Goal: Entertainment & Leisure: Consume media (video, audio)

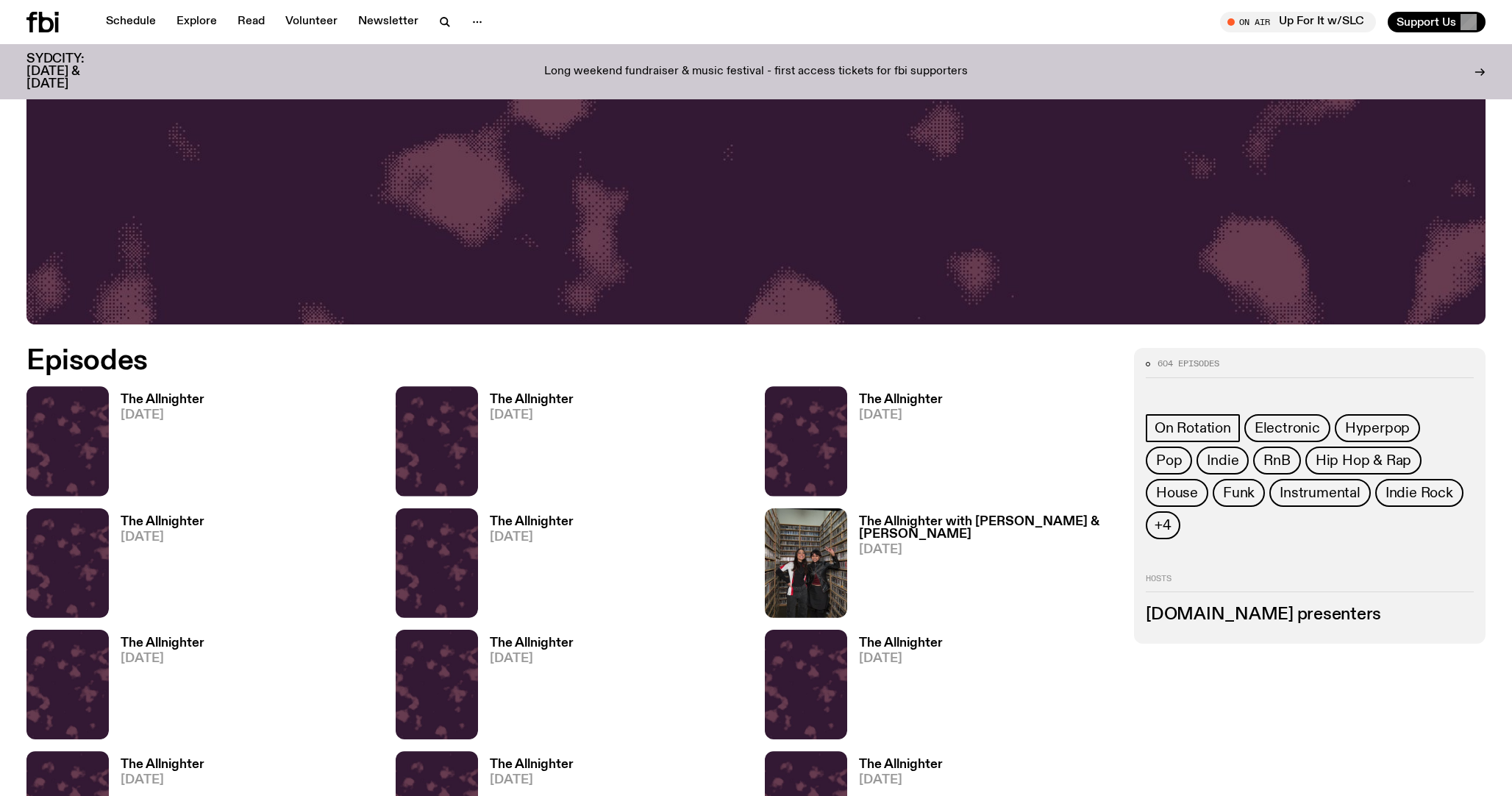
scroll to position [707, 0]
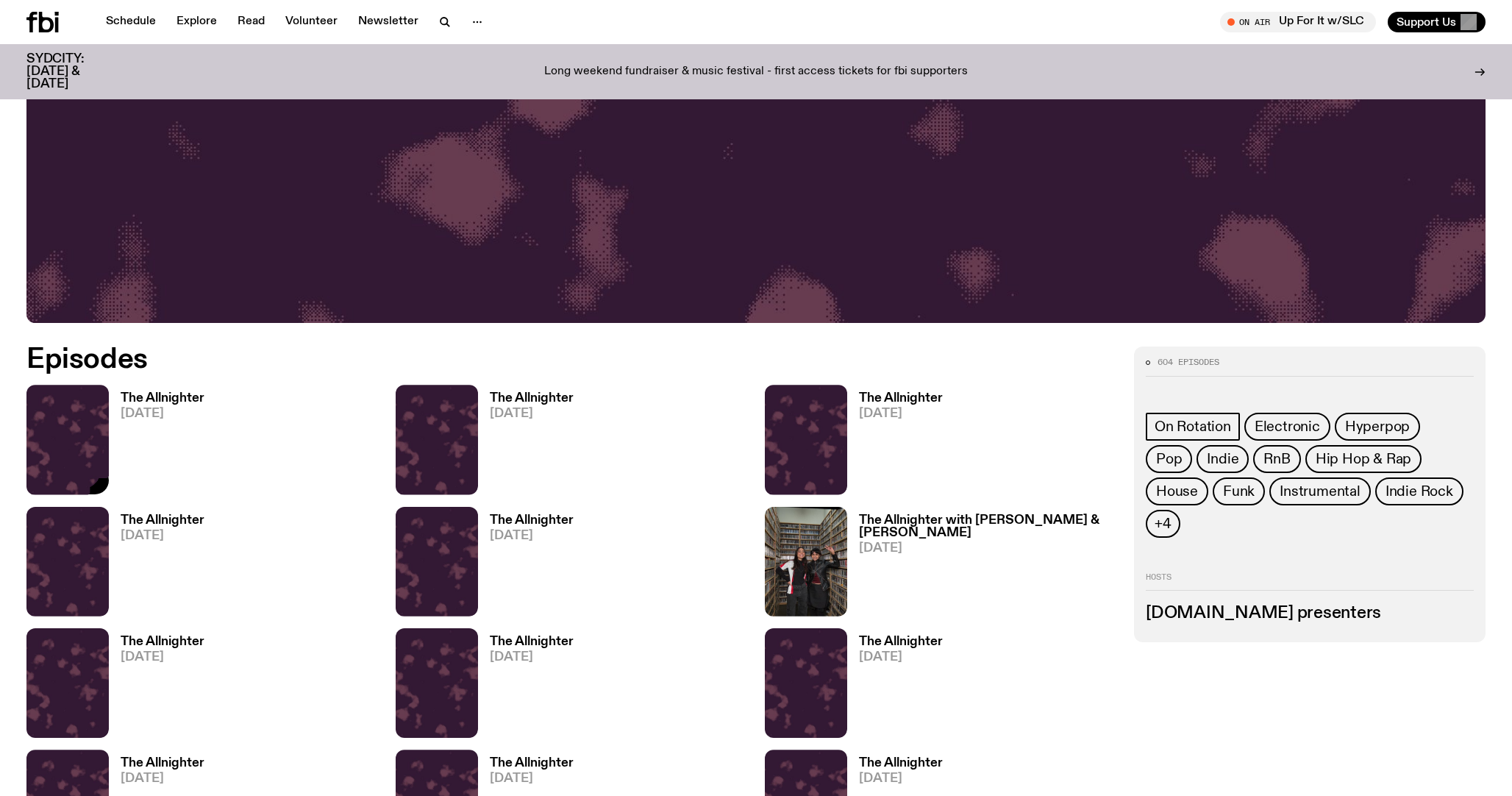
click at [83, 423] on img at bounding box center [68, 440] width 83 height 109
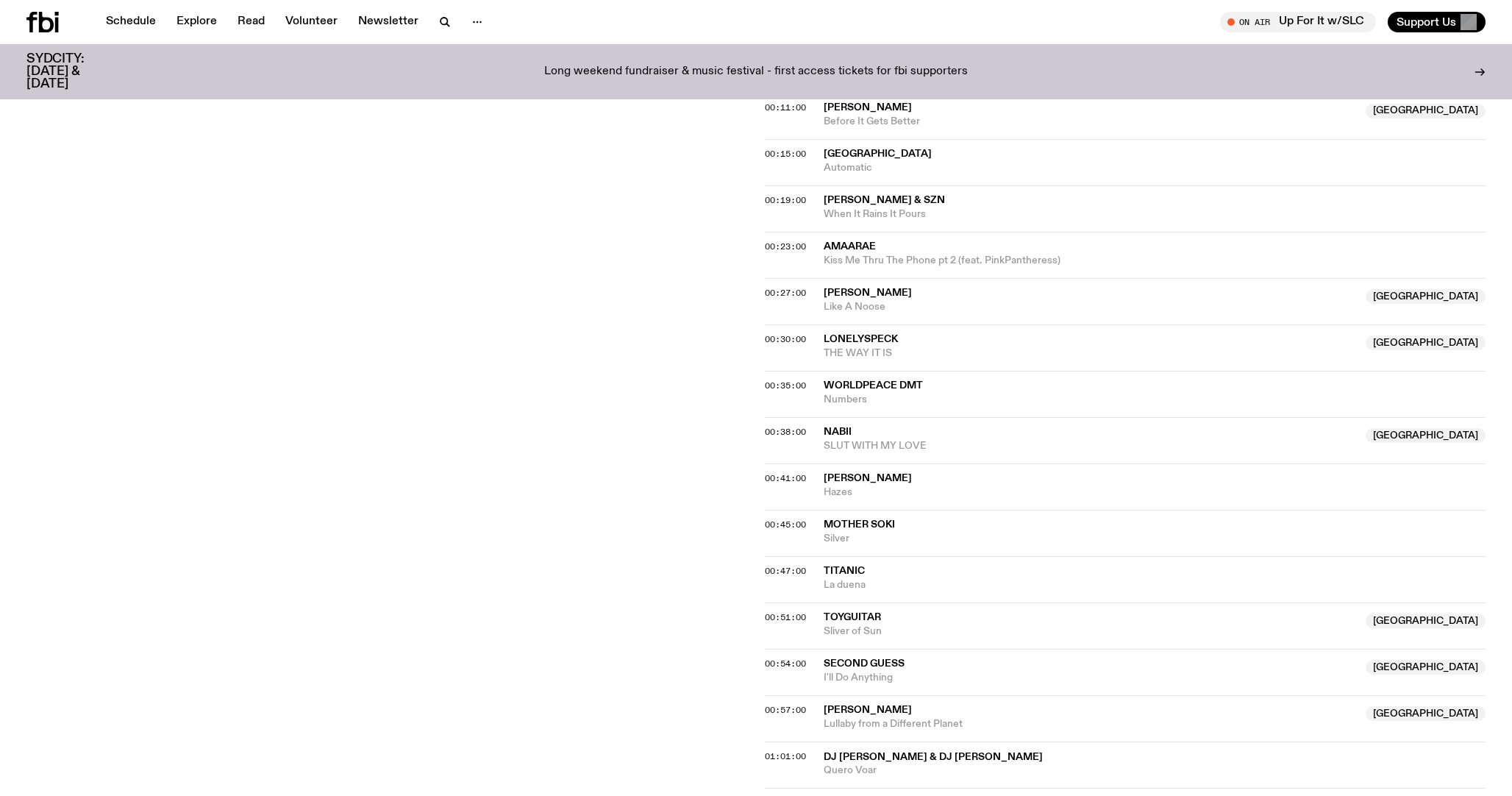
scroll to position [570, 0]
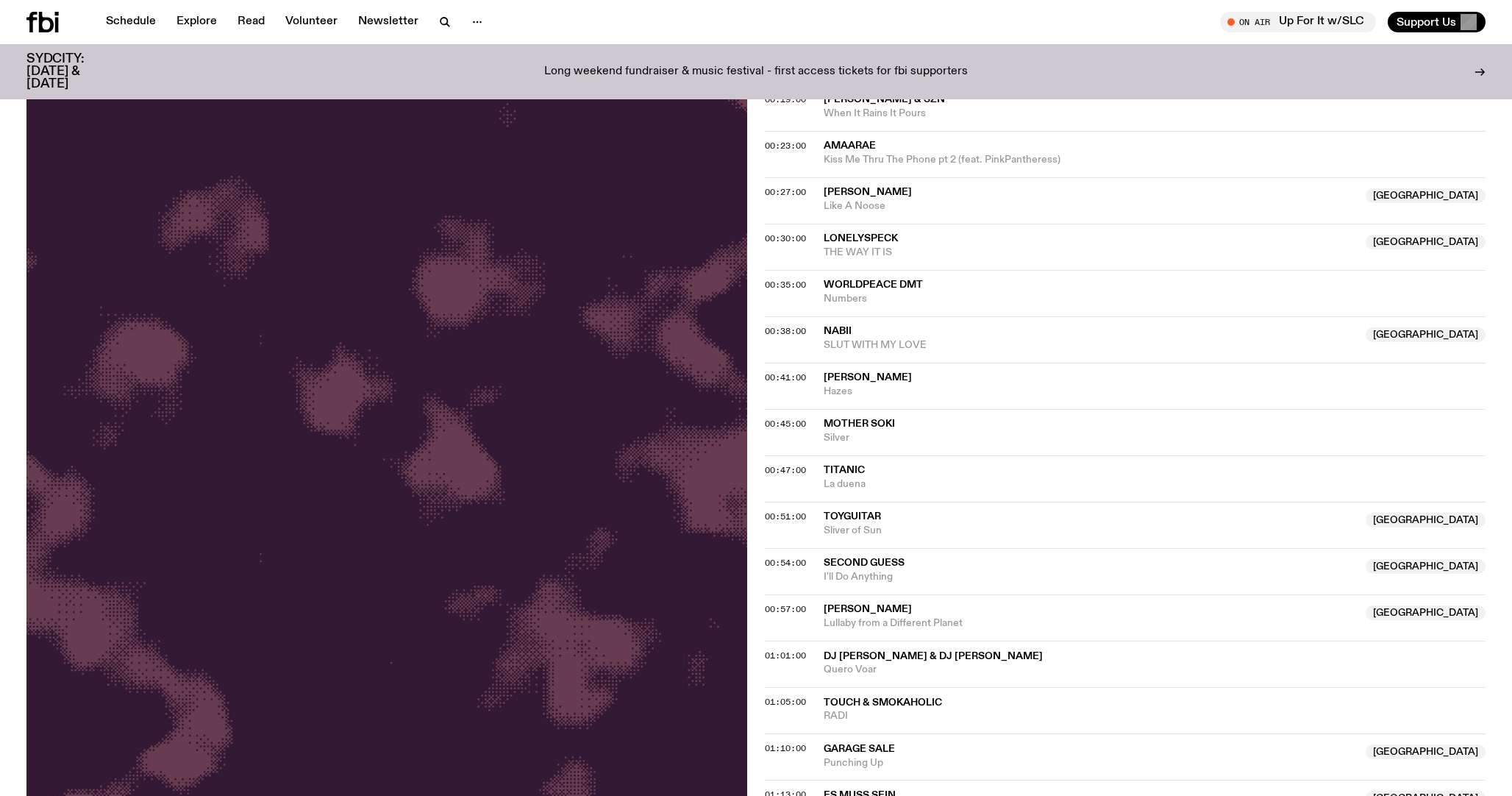
click at [771, 562] on span "00:54:00" at bounding box center [785, 563] width 41 height 12
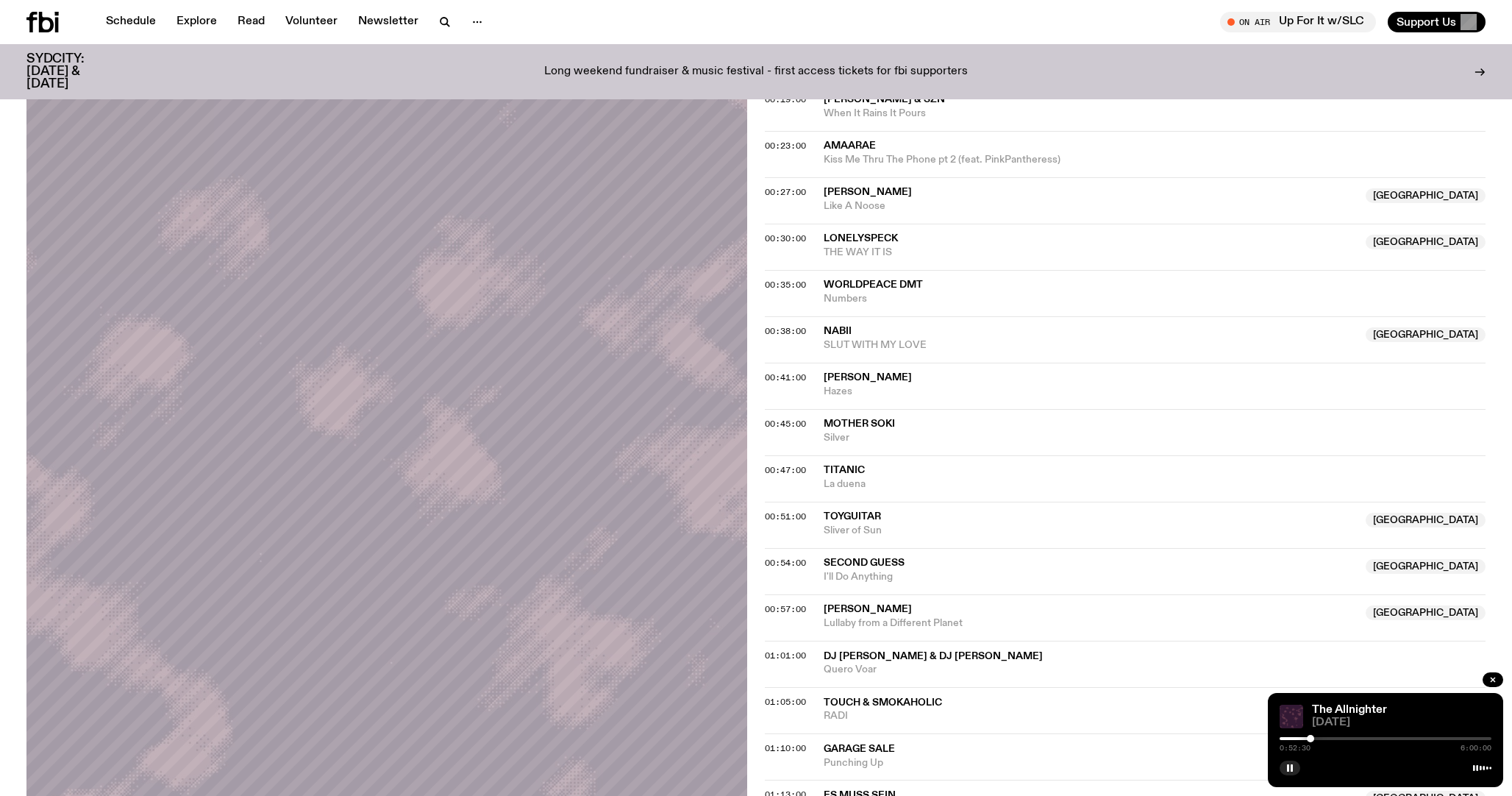
click at [1310, 741] on div at bounding box center [1310, 739] width 7 height 7
click at [1310, 741] on div at bounding box center [1310, 739] width 7 height 7
click at [1311, 741] on div at bounding box center [1311, 739] width 7 height 7
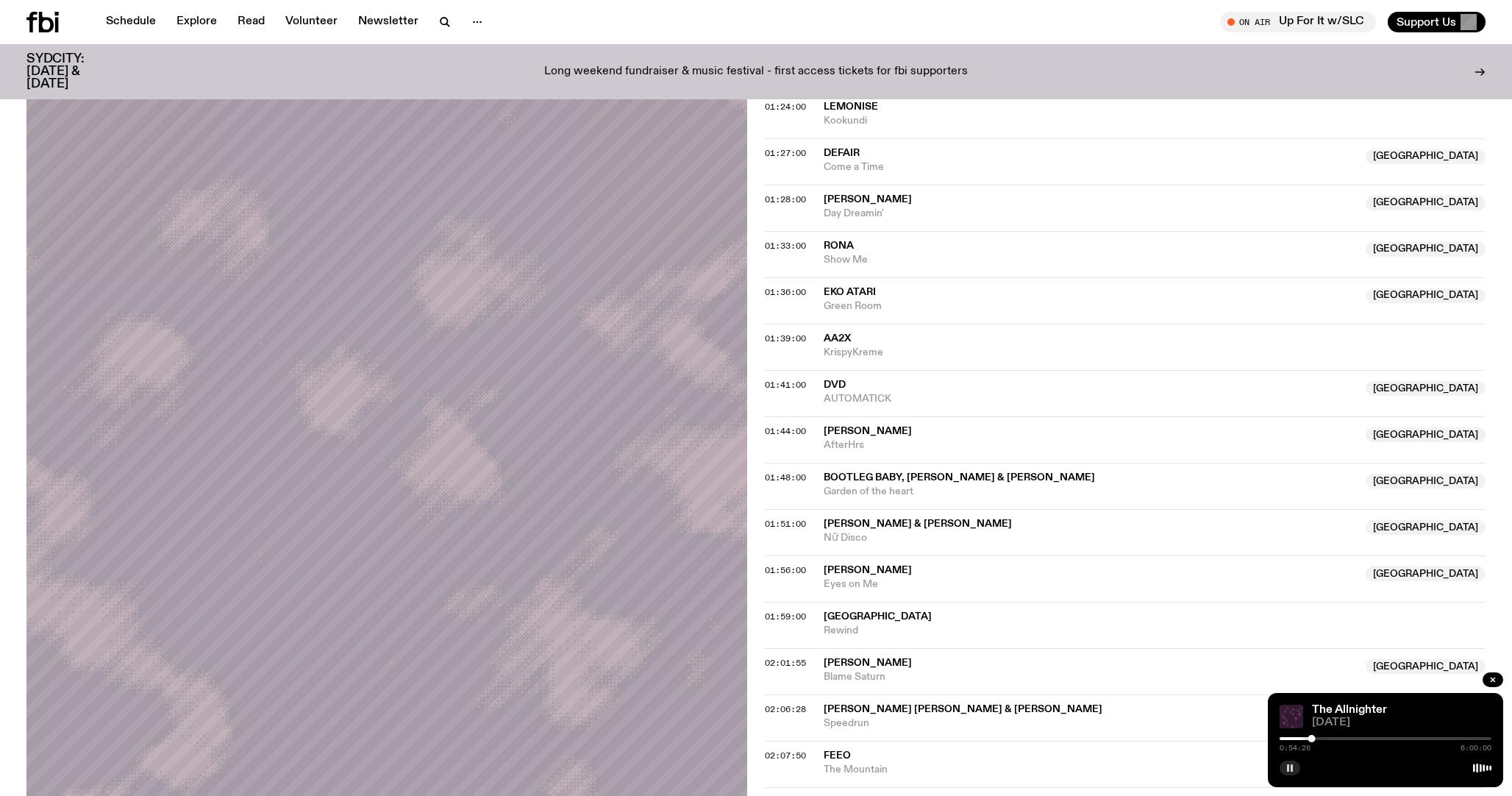
click at [1288, 764] on rect "button" at bounding box center [1287, 768] width 2 height 7
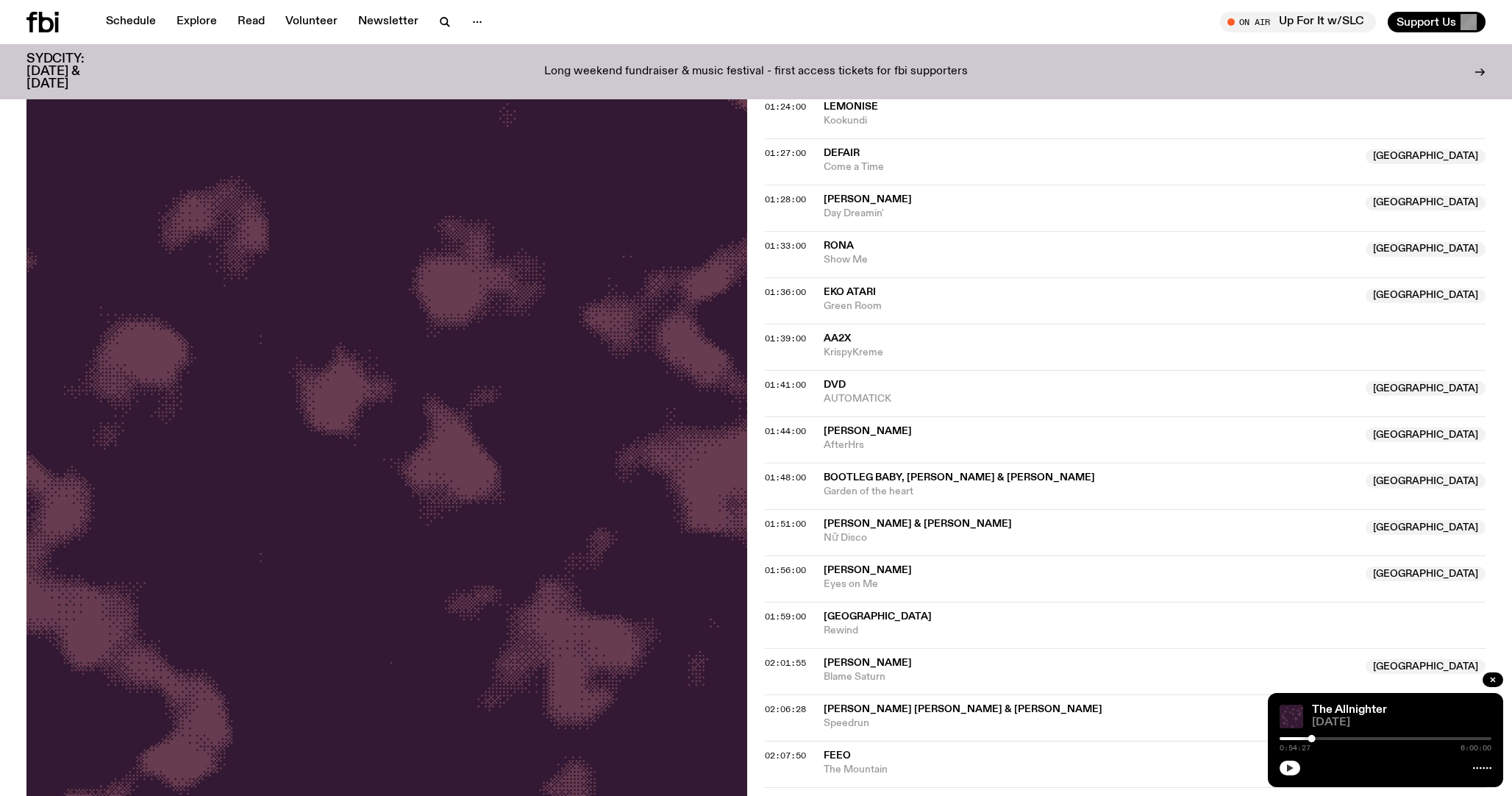
click at [1285, 761] on button "button" at bounding box center [1290, 768] width 21 height 15
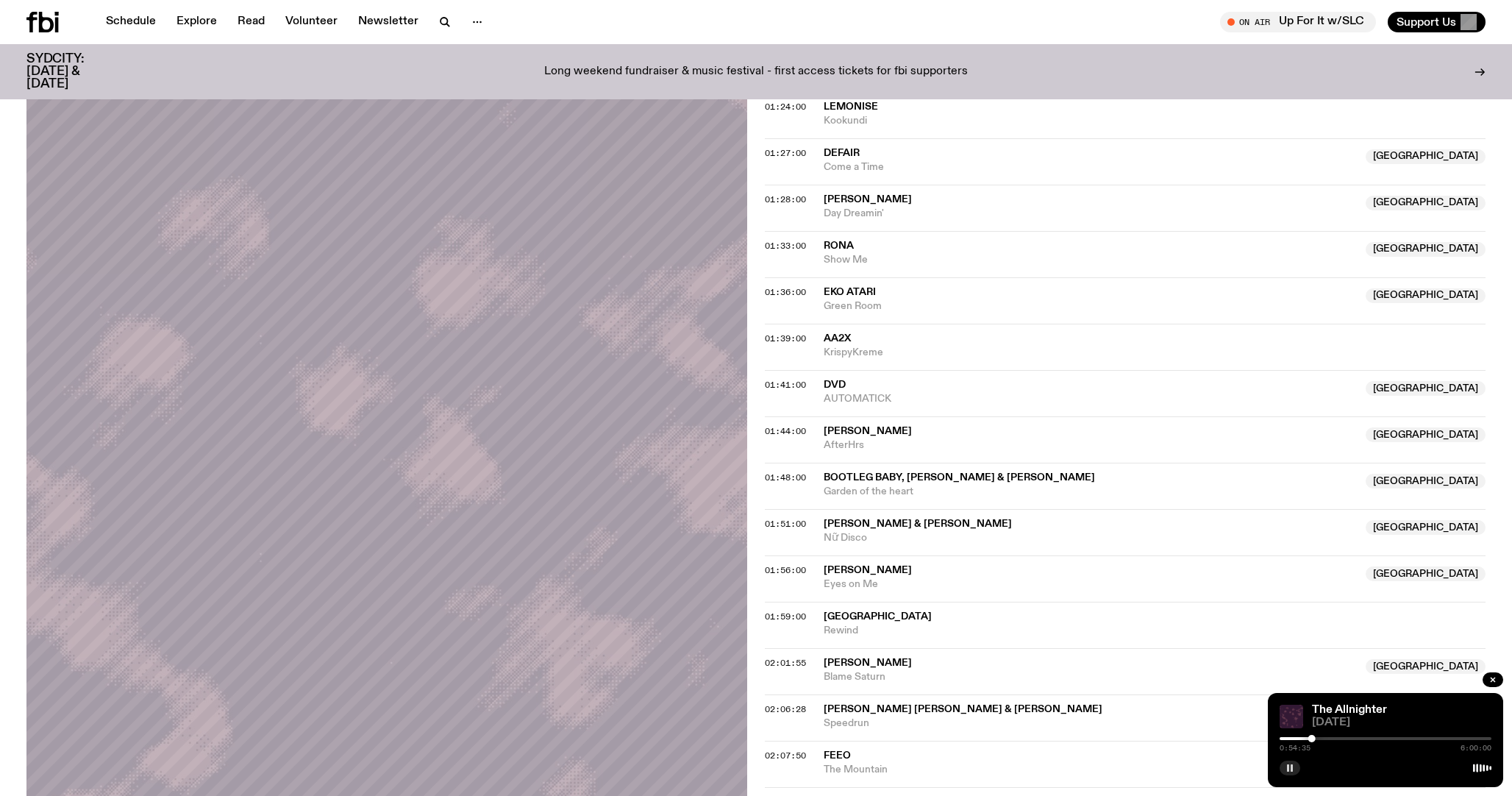
click at [1290, 763] on button "button" at bounding box center [1290, 768] width 21 height 15
